Goal: Information Seeking & Learning: Learn about a topic

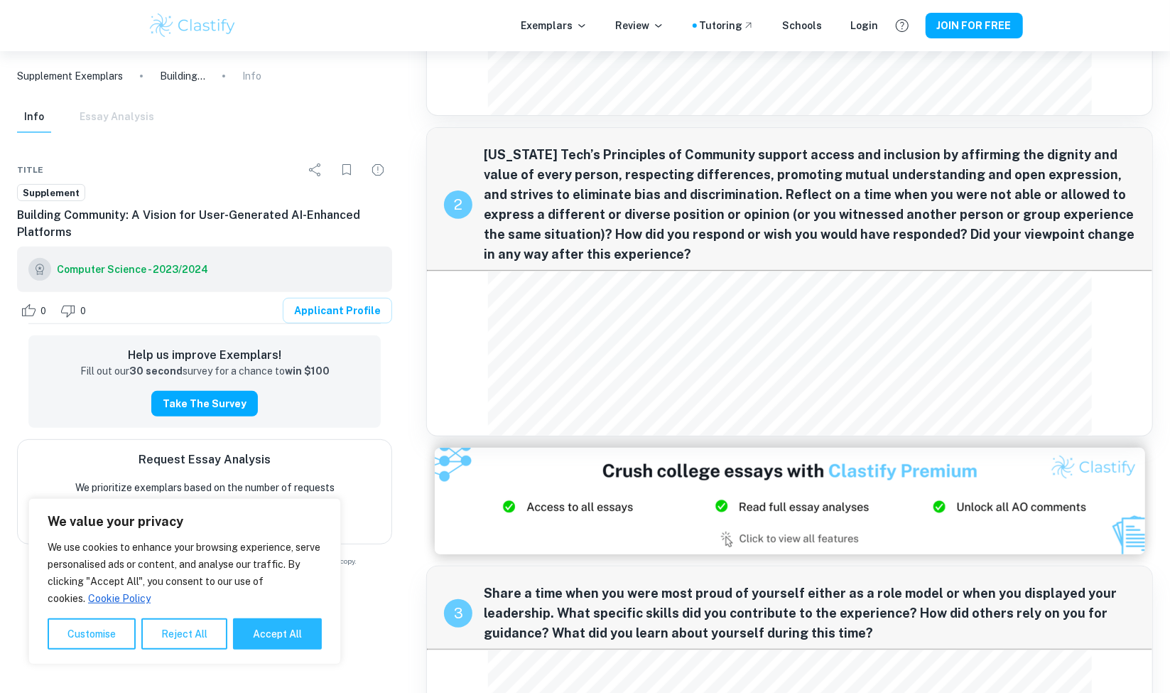
scroll to position [225, 0]
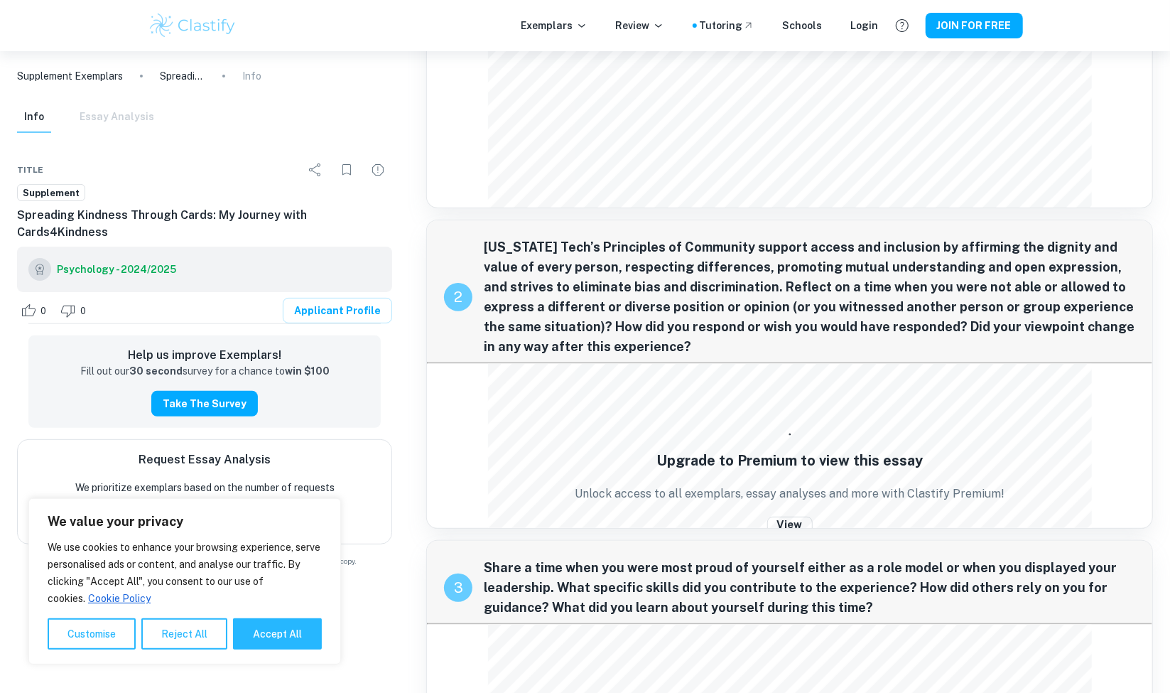
scroll to position [131, 0]
